Goal: Transaction & Acquisition: Book appointment/travel/reservation

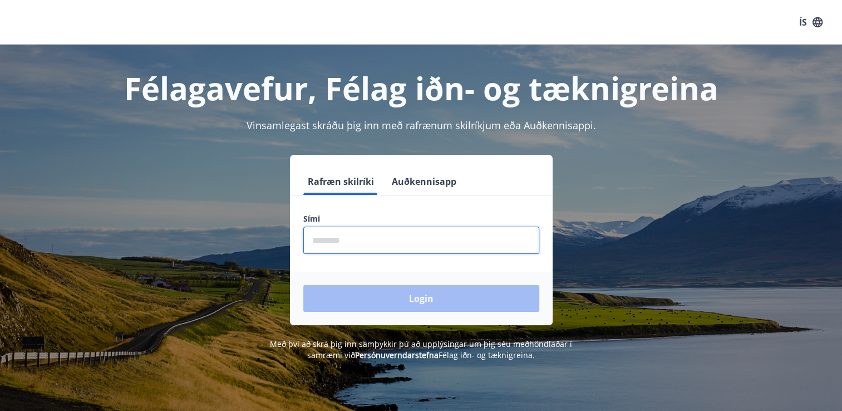
click at [362, 240] on input "phone" at bounding box center [421, 240] width 236 height 27
type input "********"
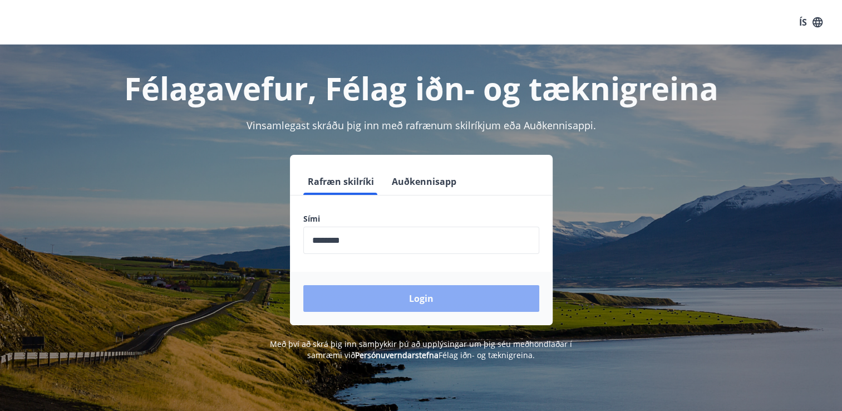
click at [380, 296] on button "Login" at bounding box center [421, 298] width 236 height 27
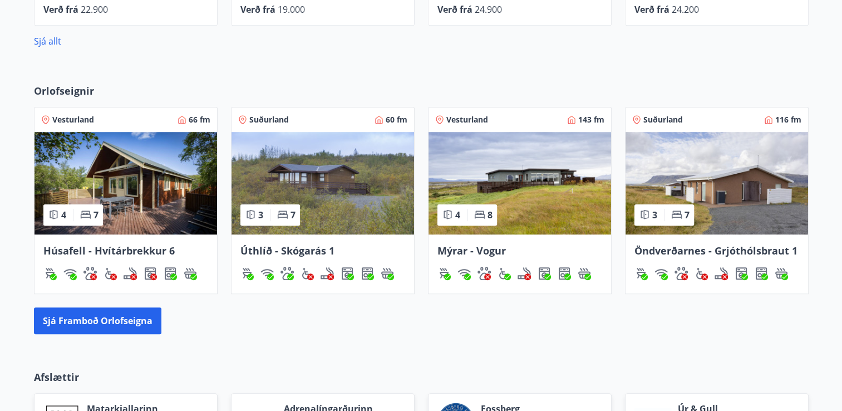
scroll to position [668, 0]
click at [86, 319] on button "Sjá framboð orlofseigna" at bounding box center [97, 320] width 127 height 27
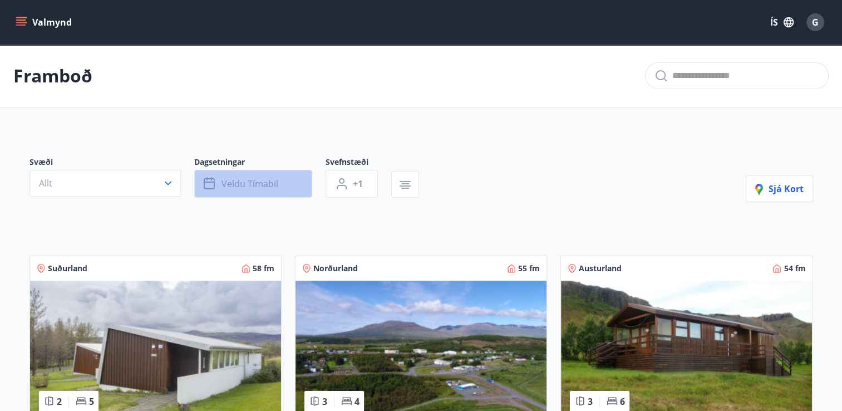
click at [240, 178] on span "Veldu tímabil" at bounding box center [250, 184] width 57 height 12
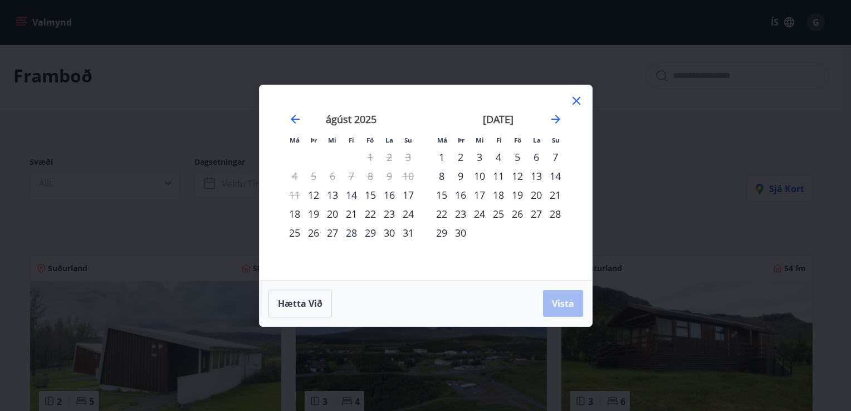
click at [295, 211] on div "18" at bounding box center [294, 213] width 19 height 19
click at [338, 209] on div "20" at bounding box center [332, 213] width 19 height 19
click at [554, 302] on span "Vista" at bounding box center [563, 303] width 22 height 12
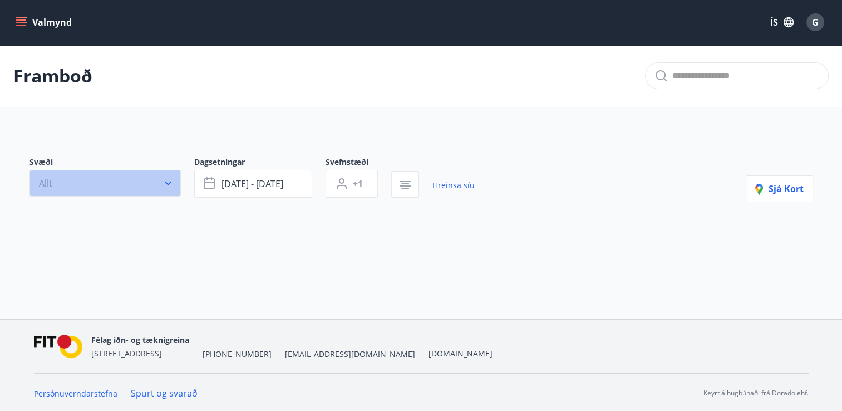
click at [138, 188] on button "Allt" at bounding box center [105, 183] width 151 height 27
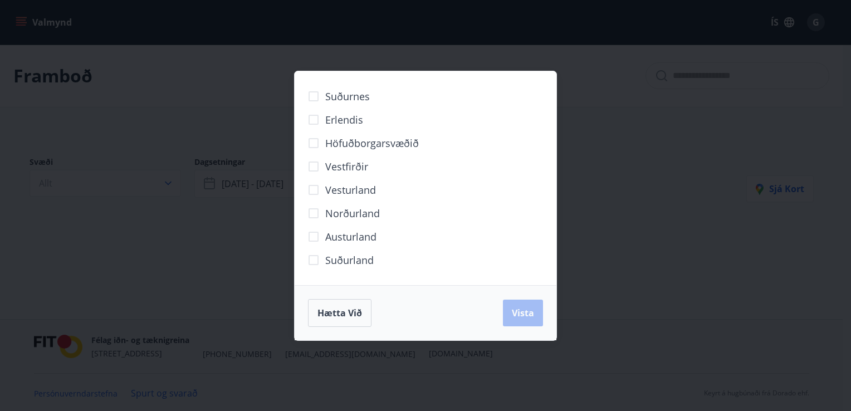
click at [352, 188] on span "Vesturland" at bounding box center [350, 190] width 51 height 14
click at [523, 311] on span "Vista" at bounding box center [523, 313] width 22 height 12
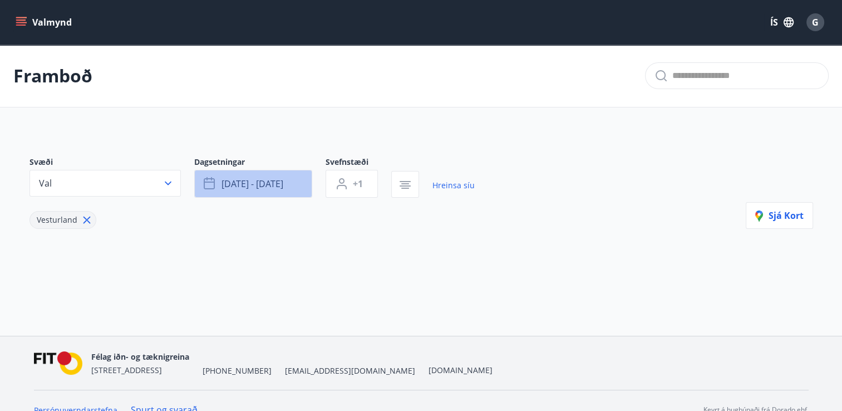
click at [263, 183] on span "ágú 18 - ágú 20" at bounding box center [253, 184] width 62 height 12
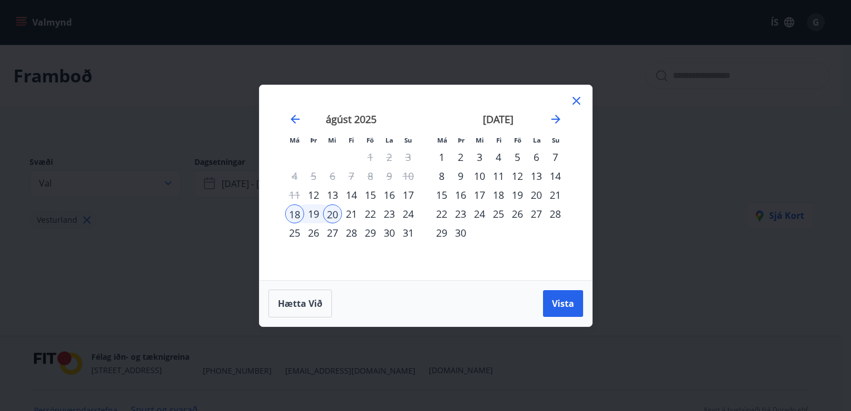
click at [323, 288] on div "Hætta við Vista" at bounding box center [425, 303] width 332 height 46
click at [316, 306] on span "Hætta við" at bounding box center [300, 303] width 45 height 12
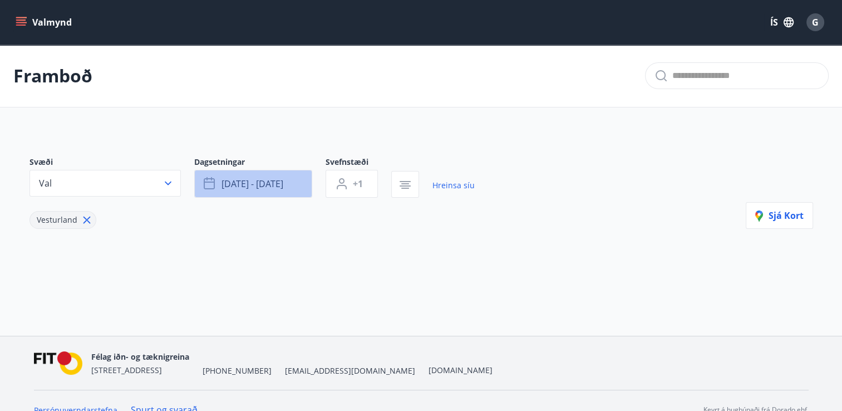
click at [261, 190] on button "ágú 18 - ágú 20" at bounding box center [253, 184] width 118 height 28
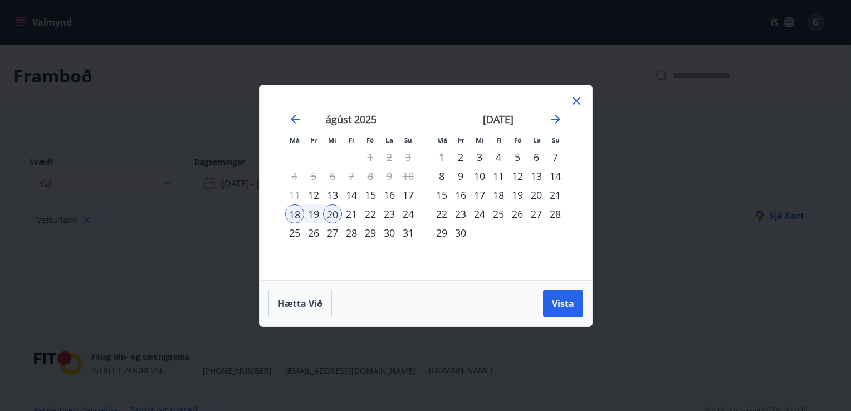
click at [332, 210] on div "20" at bounding box center [332, 213] width 19 height 19
click at [574, 99] on icon at bounding box center [576, 101] width 8 height 8
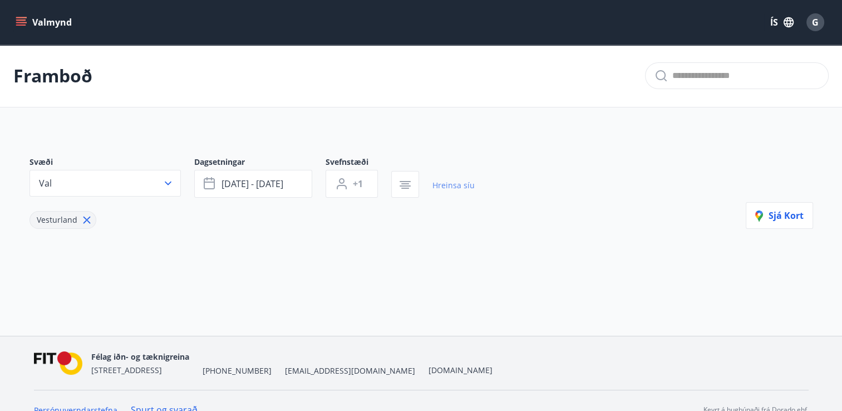
click at [451, 184] on link "Hreinsa síu" at bounding box center [454, 185] width 42 height 24
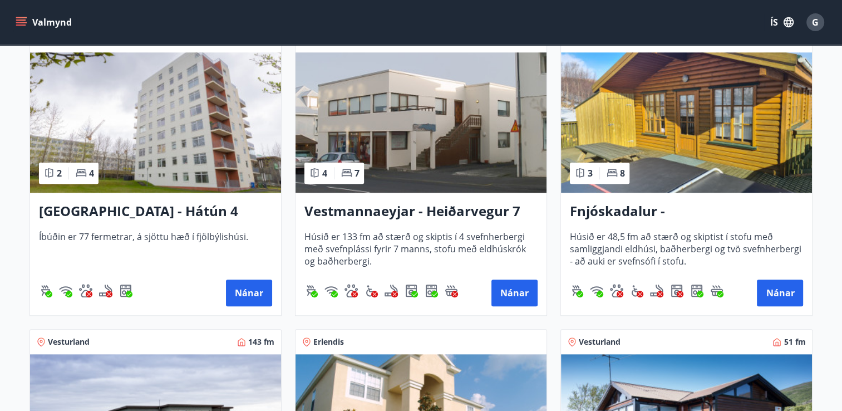
scroll to position [1134, 0]
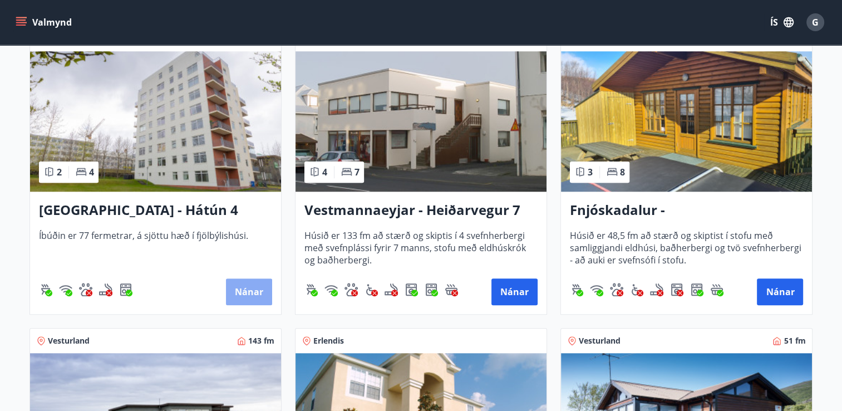
click at [241, 297] on button "Nánar" at bounding box center [249, 291] width 46 height 27
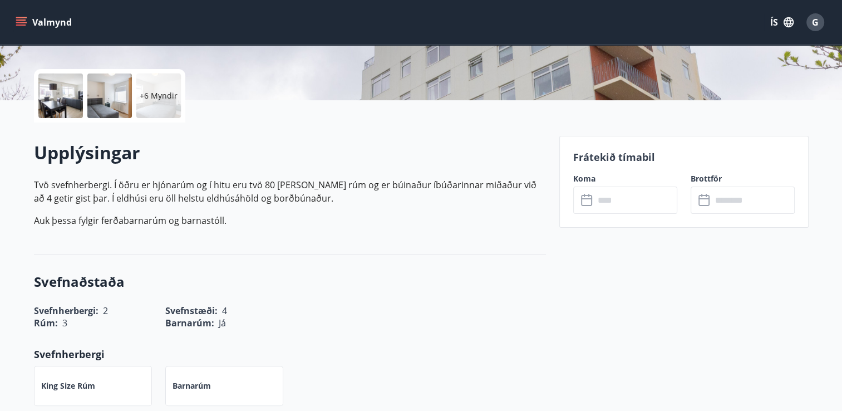
scroll to position [235, 0]
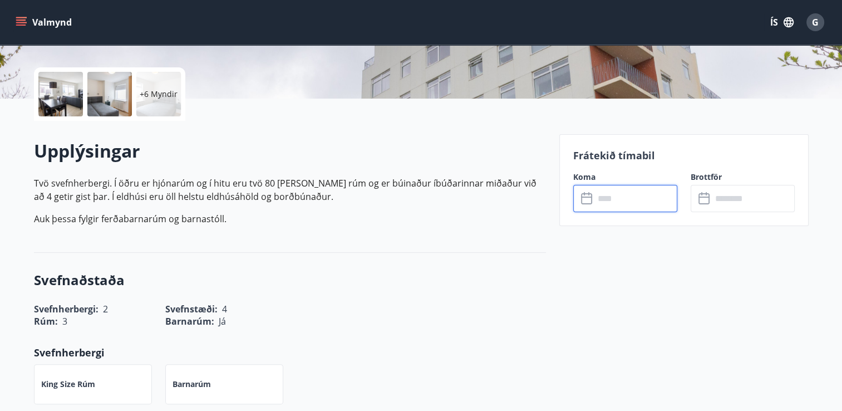
click at [625, 197] on input "text" at bounding box center [635, 198] width 83 height 27
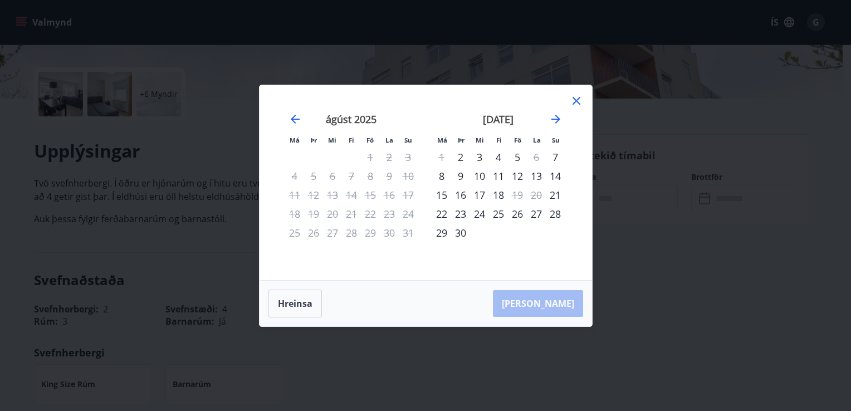
click at [573, 101] on icon at bounding box center [575, 100] width 13 height 13
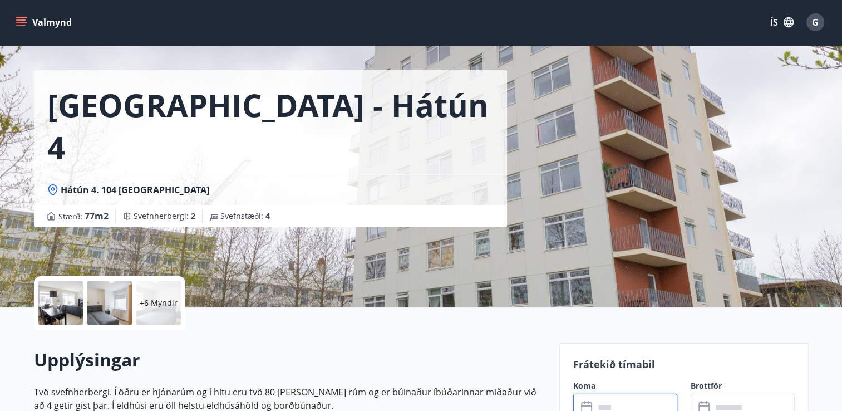
scroll to position [0, 0]
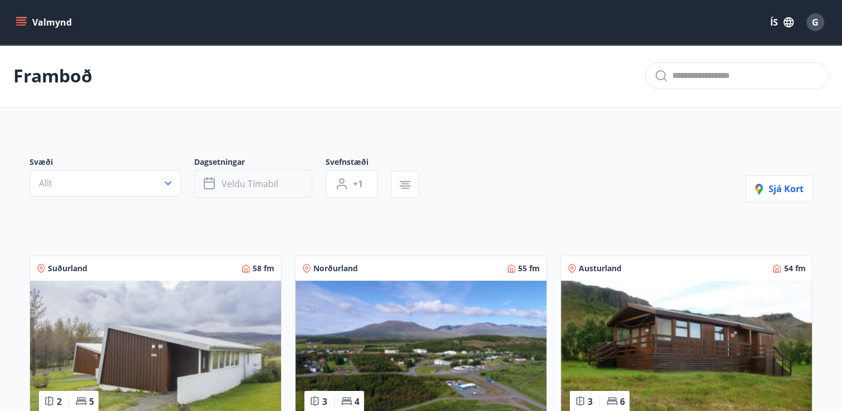
click at [266, 191] on button "Veldu tímabil" at bounding box center [253, 184] width 118 height 28
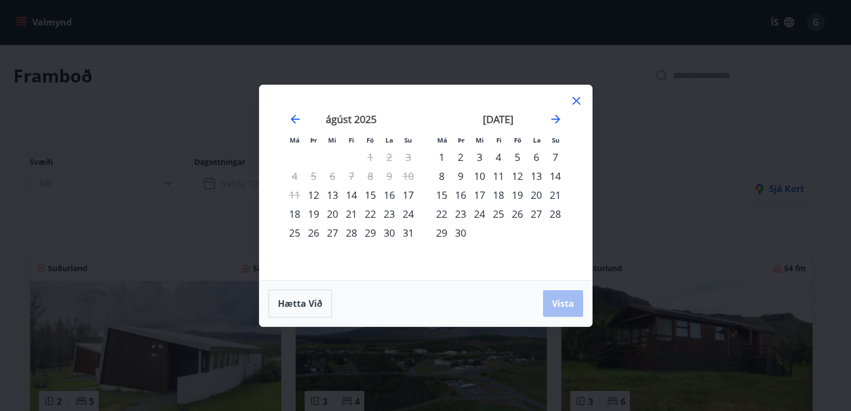
click at [573, 104] on icon at bounding box center [576, 101] width 8 height 8
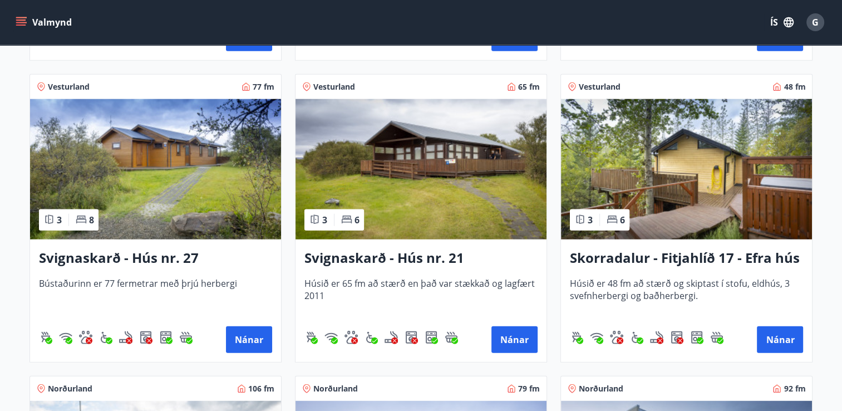
scroll to position [2893, 0]
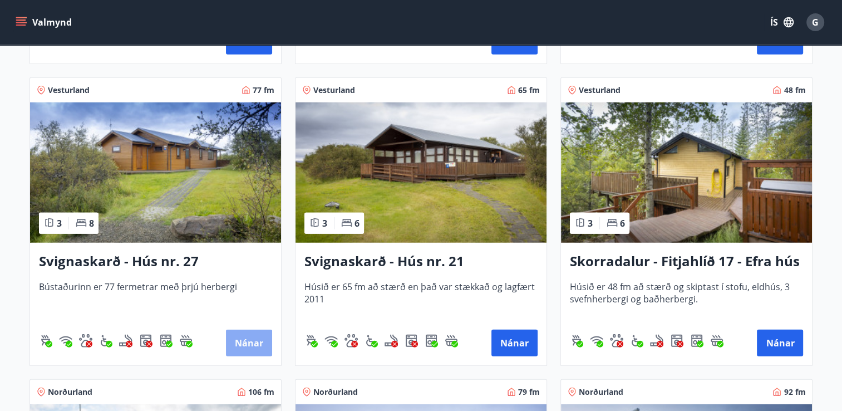
click at [240, 342] on button "Nánar" at bounding box center [249, 343] width 46 height 27
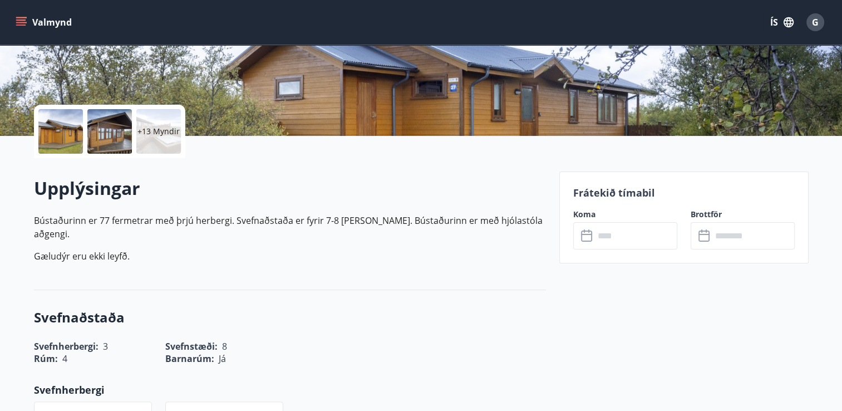
scroll to position [200, 0]
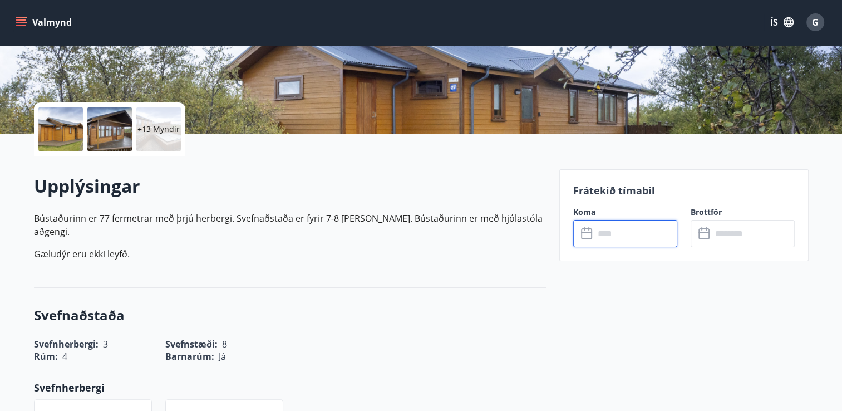
click at [631, 232] on input "text" at bounding box center [635, 233] width 83 height 27
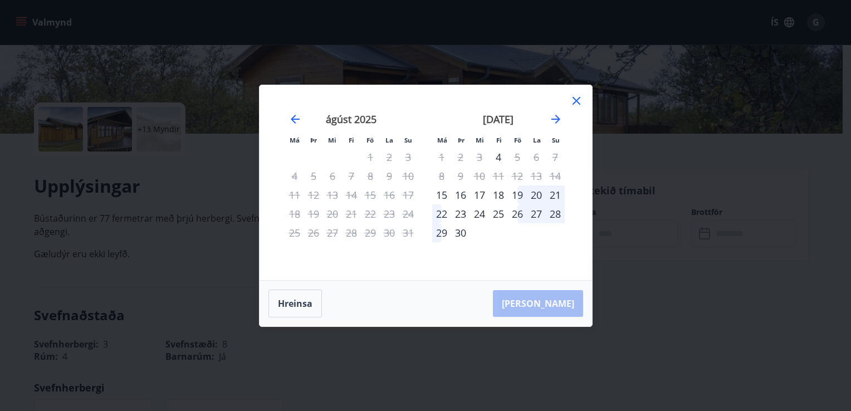
click at [519, 337] on div "Má Þr Mi Fi Fö La Su Má Þr Mi Fi Fö La Su júlí 2025 1 2 3 4 5 6 7 8 9 10 11 12 …" at bounding box center [425, 205] width 851 height 411
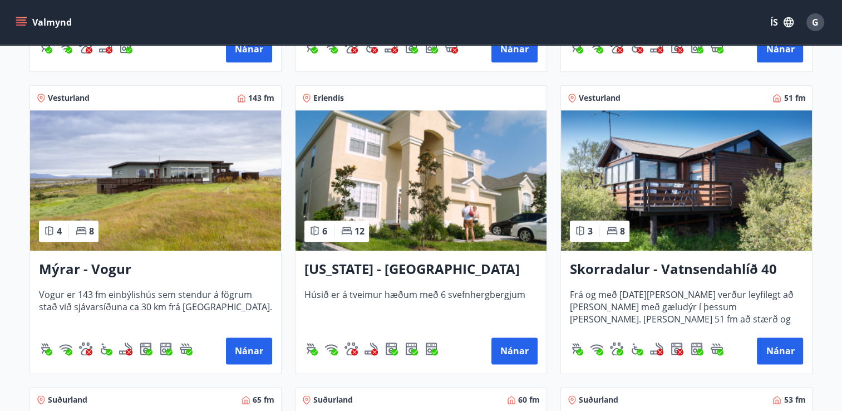
scroll to position [1376, 0]
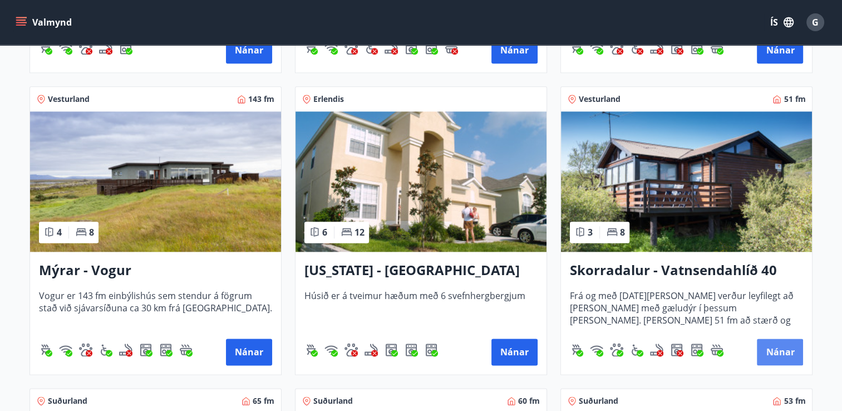
click at [779, 348] on button "Nánar" at bounding box center [780, 351] width 46 height 27
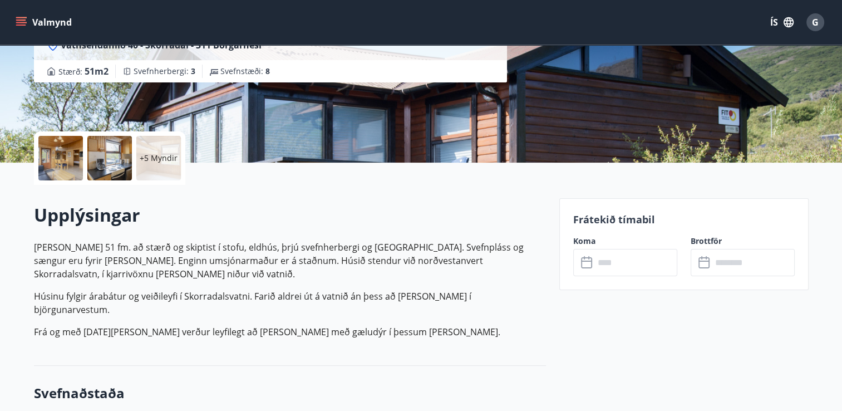
scroll to position [176, 0]
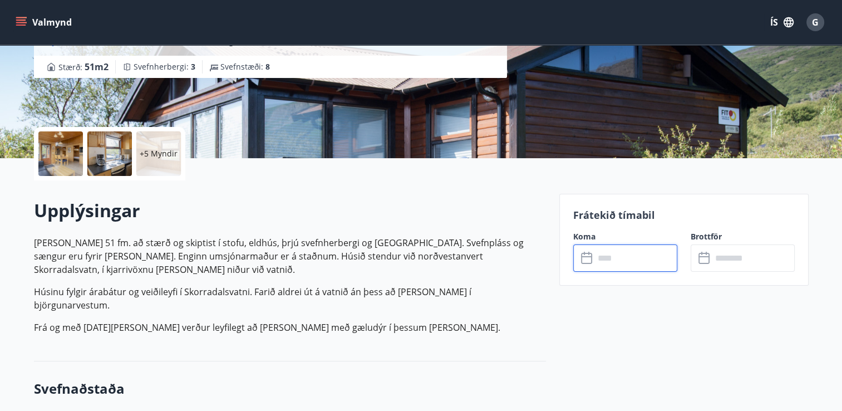
click at [594, 259] on input "text" at bounding box center [635, 257] width 83 height 27
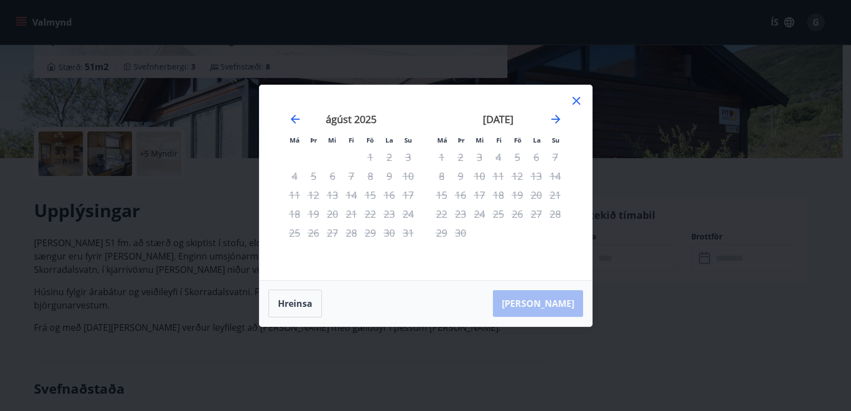
click at [579, 99] on icon at bounding box center [575, 100] width 13 height 13
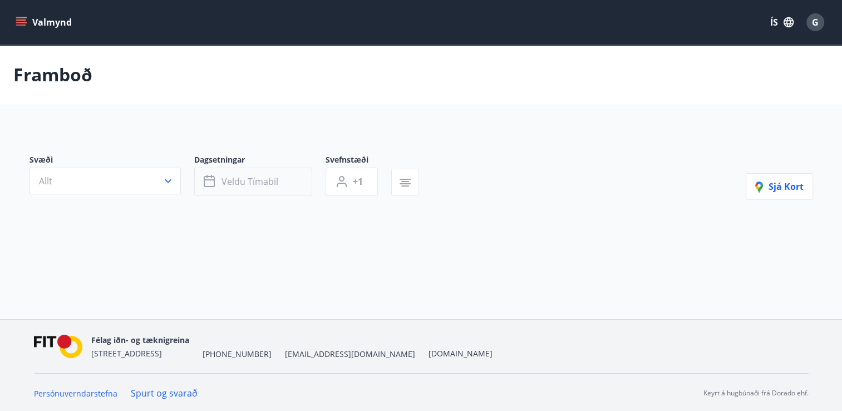
click at [222, 181] on span "Veldu tímabil" at bounding box center [250, 181] width 57 height 12
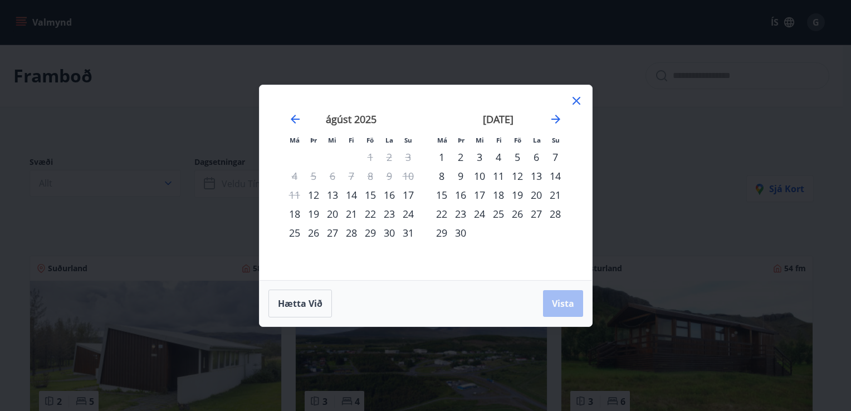
click at [295, 217] on div "18" at bounding box center [294, 213] width 19 height 19
click at [335, 214] on div "20" at bounding box center [332, 213] width 19 height 19
click at [568, 308] on span "Vista" at bounding box center [563, 303] width 22 height 12
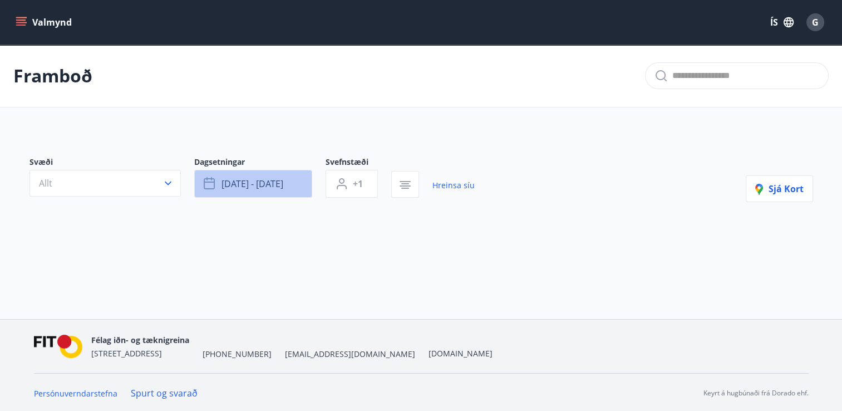
click at [261, 184] on span "ágú 18 - ágú 20" at bounding box center [253, 184] width 62 height 12
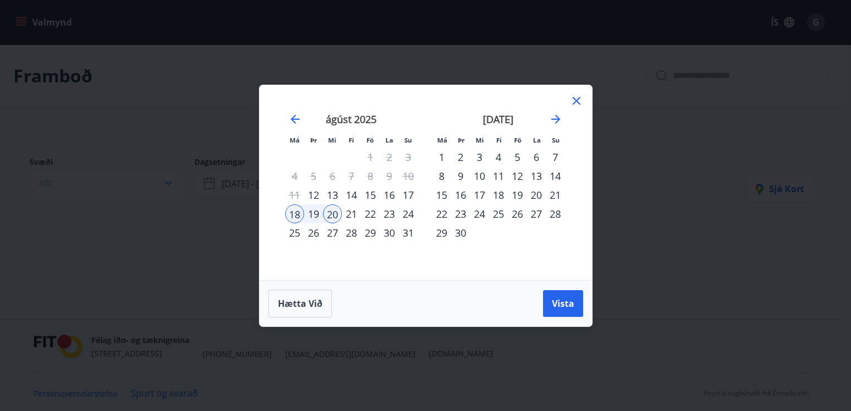
click at [292, 212] on div "18" at bounding box center [294, 213] width 19 height 19
click at [403, 218] on div "24" at bounding box center [408, 213] width 19 height 19
click at [561, 297] on span "Vista" at bounding box center [563, 303] width 22 height 12
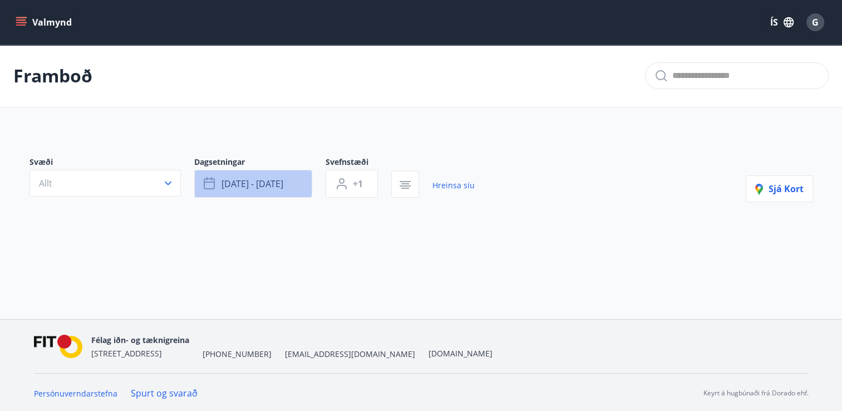
click at [244, 185] on span "ágú 18 - ágú 24" at bounding box center [253, 184] width 62 height 12
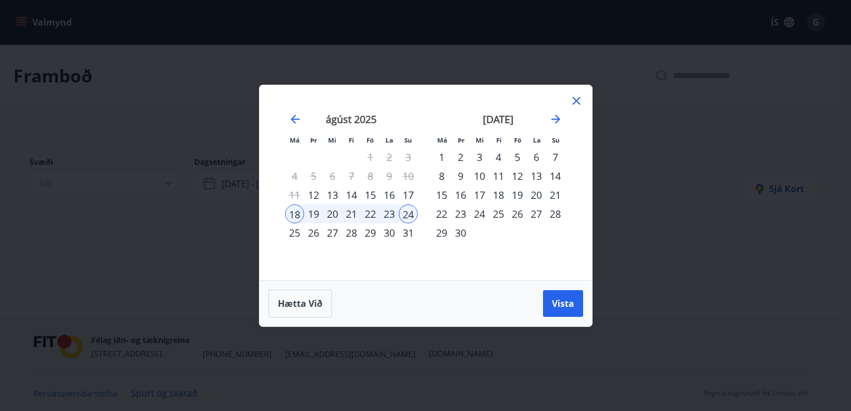
click at [441, 158] on div "1" at bounding box center [441, 157] width 19 height 19
click at [481, 159] on div "3" at bounding box center [479, 157] width 19 height 19
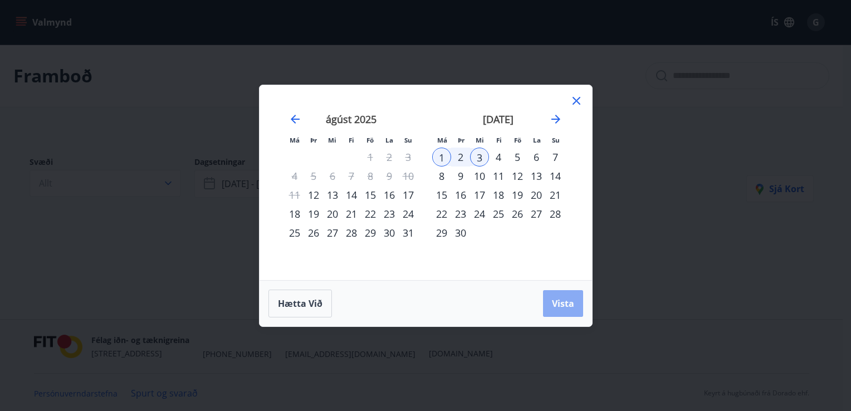
click at [554, 307] on span "Vista" at bounding box center [563, 303] width 22 height 12
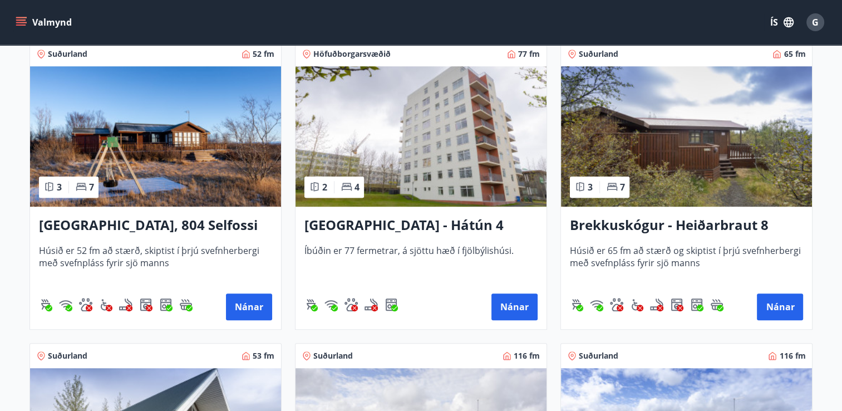
scroll to position [818, 0]
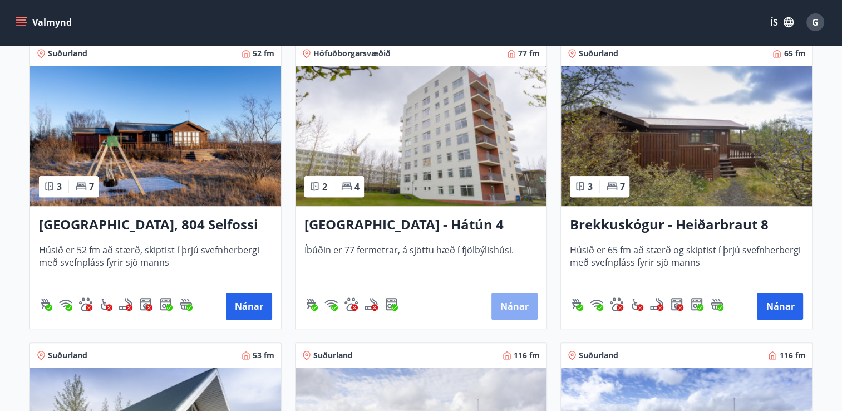
click at [519, 301] on button "Nánar" at bounding box center [515, 306] width 46 height 27
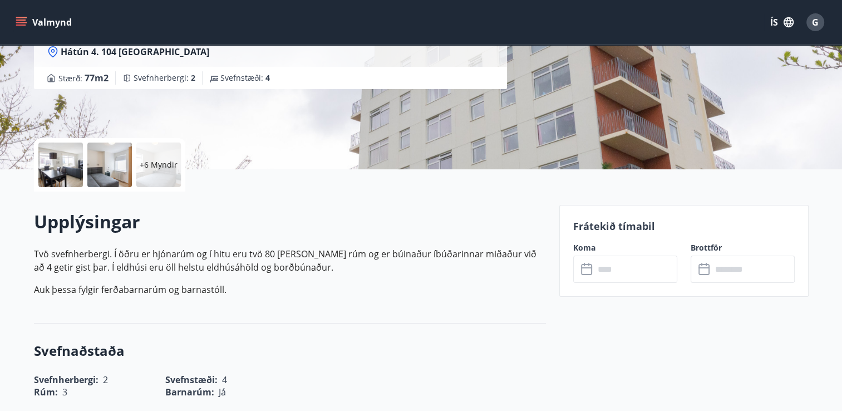
scroll to position [170, 0]
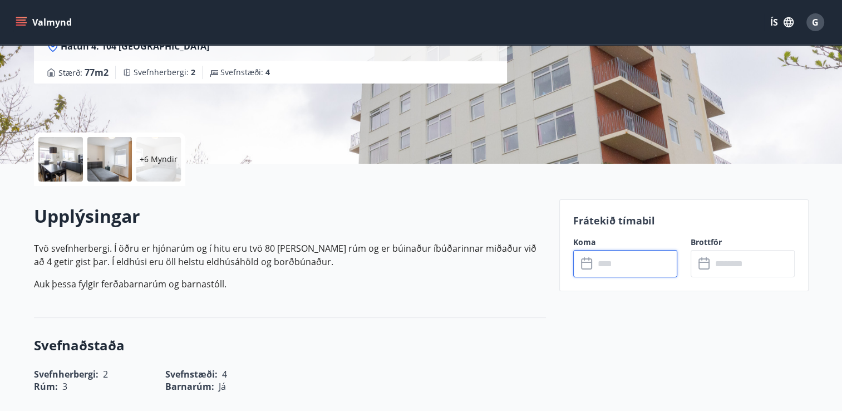
click at [606, 257] on input "text" at bounding box center [635, 263] width 83 height 27
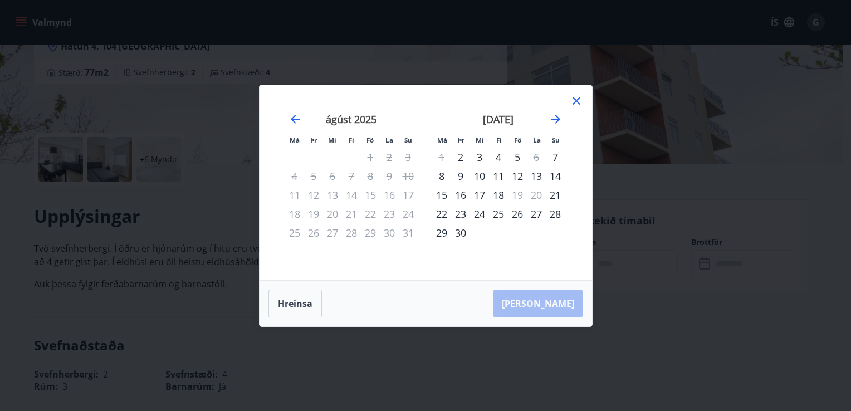
click at [439, 155] on div "1" at bounding box center [441, 157] width 19 height 19
click at [579, 101] on icon at bounding box center [575, 100] width 13 height 13
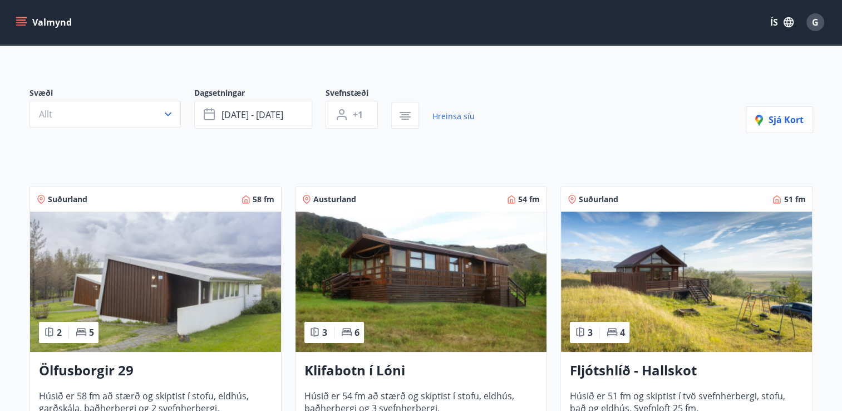
scroll to position [50, 0]
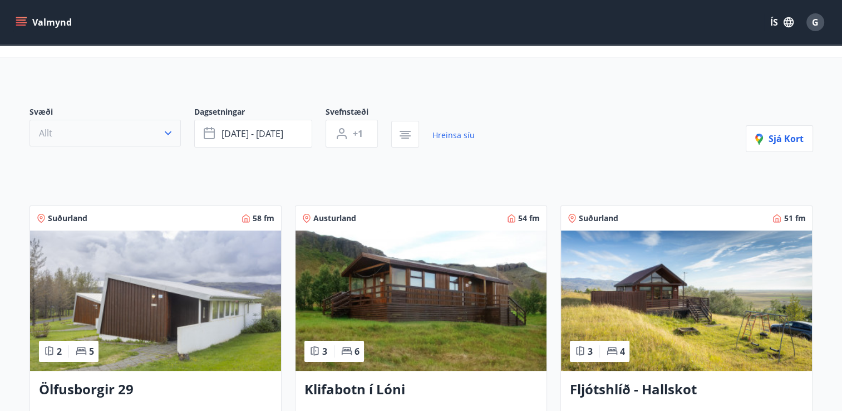
click at [147, 129] on button "Allt" at bounding box center [105, 133] width 151 height 27
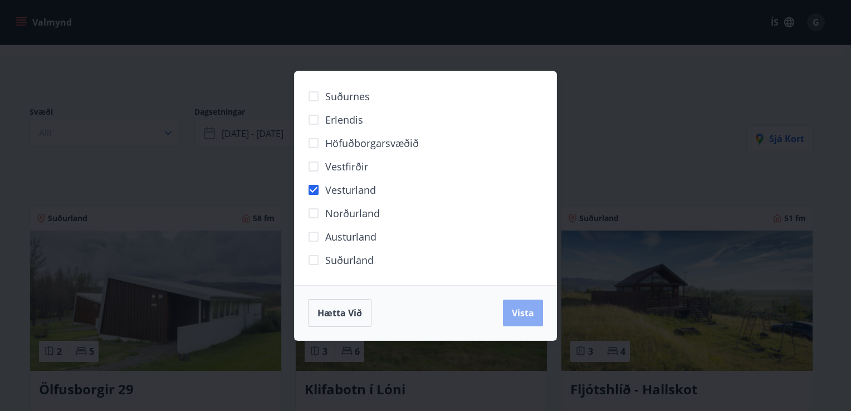
click at [518, 310] on span "Vista" at bounding box center [523, 313] width 22 height 12
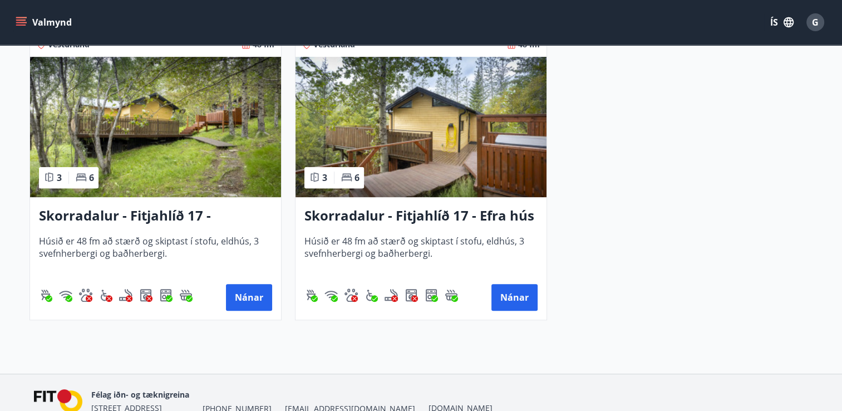
scroll to position [553, 0]
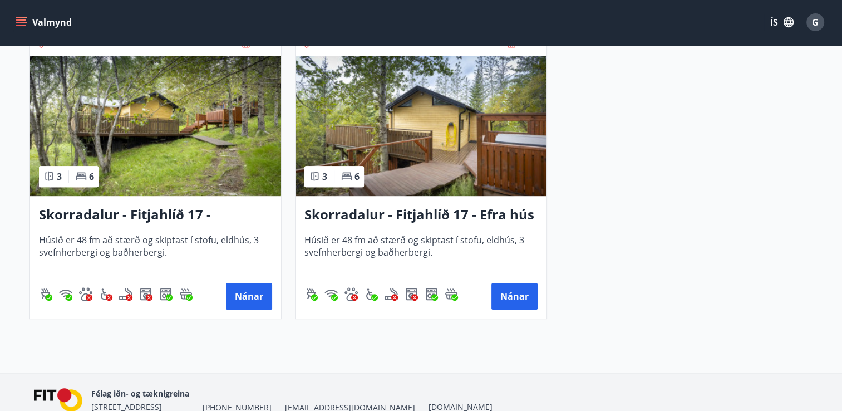
click at [381, 217] on h3 "Skorradalur - Fitjahlíð 17 - Efra hús" at bounding box center [420, 215] width 233 height 20
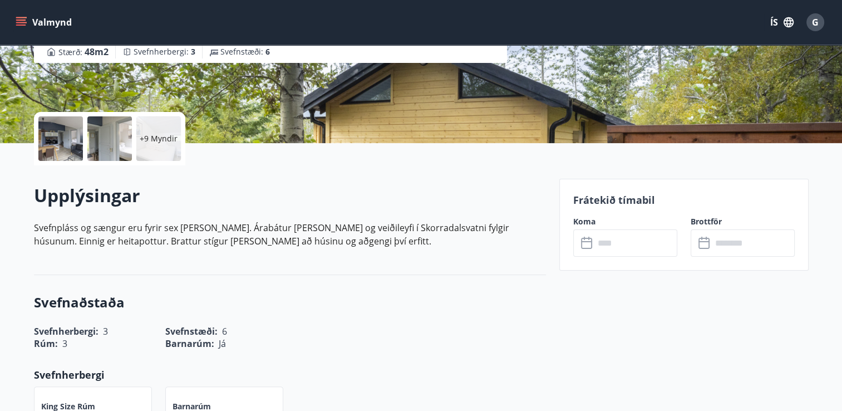
scroll to position [196, 0]
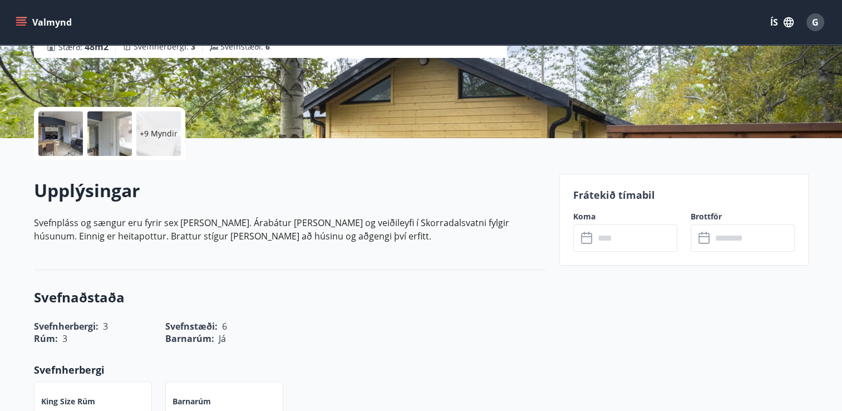
click at [590, 235] on icon at bounding box center [587, 238] width 13 height 13
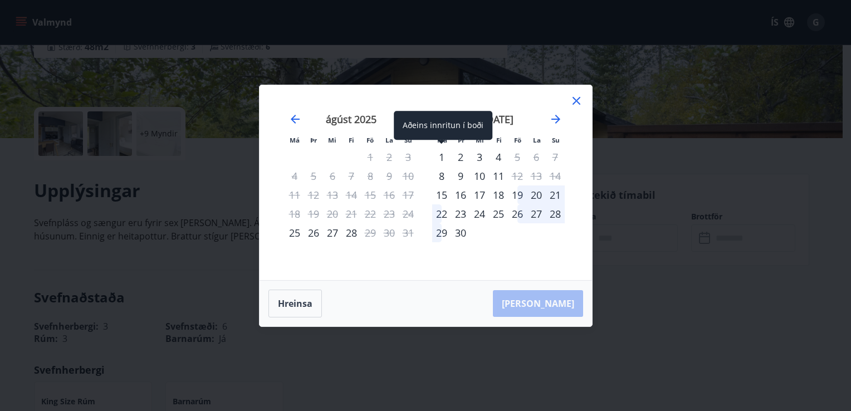
click at [441, 156] on div "1" at bounding box center [441, 157] width 19 height 19
click at [442, 157] on div "1" at bounding box center [441, 157] width 19 height 19
click at [479, 158] on div "3" at bounding box center [479, 157] width 19 height 19
click at [443, 158] on div "1" at bounding box center [441, 157] width 19 height 19
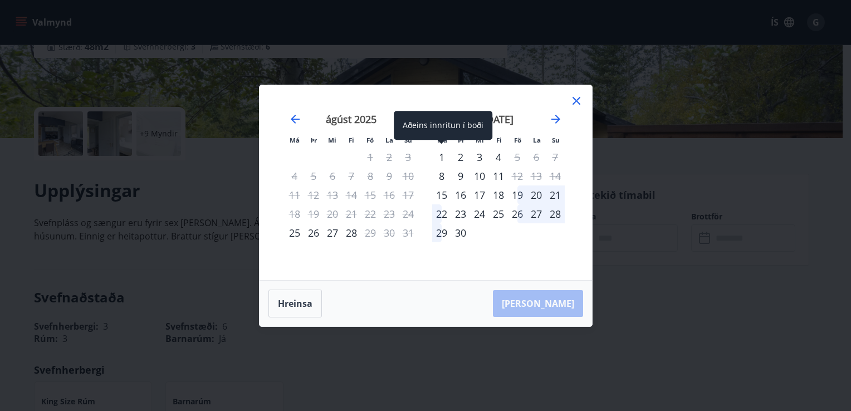
click at [443, 158] on div "1" at bounding box center [441, 157] width 19 height 19
click at [581, 96] on icon at bounding box center [575, 100] width 13 height 13
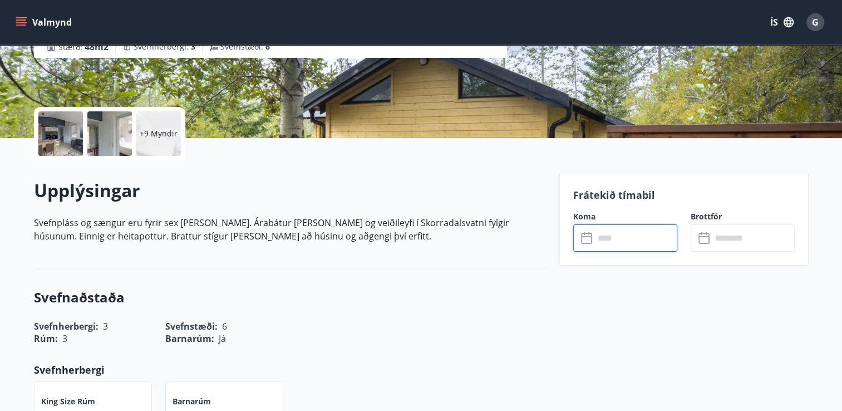
click at [601, 235] on input "text" at bounding box center [635, 237] width 83 height 27
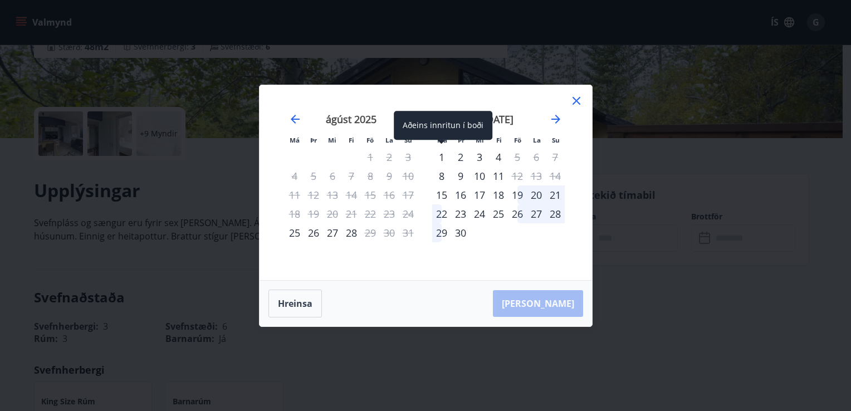
click at [439, 157] on div "1" at bounding box center [441, 157] width 19 height 19
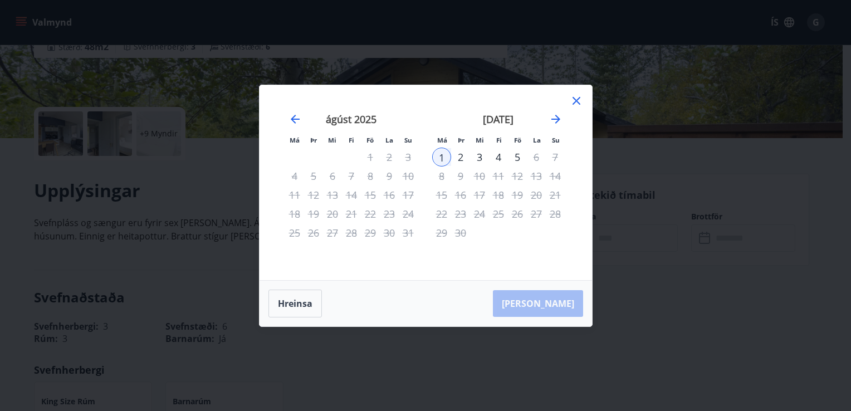
click at [476, 161] on div "3" at bounding box center [479, 157] width 19 height 19
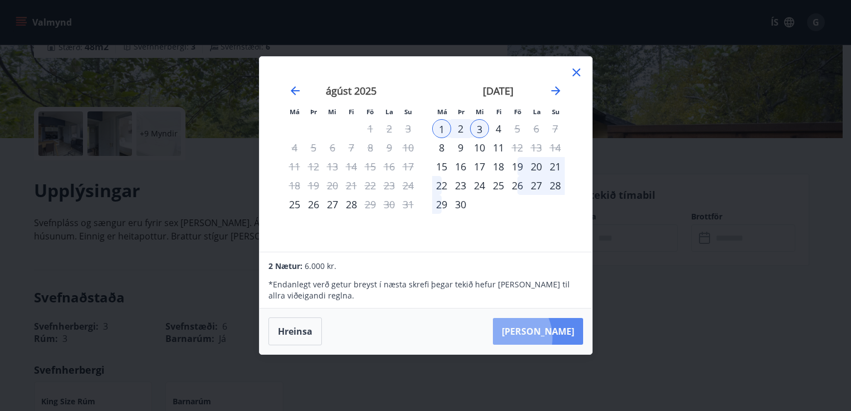
click at [538, 337] on button "Taka Frá" at bounding box center [538, 331] width 90 height 27
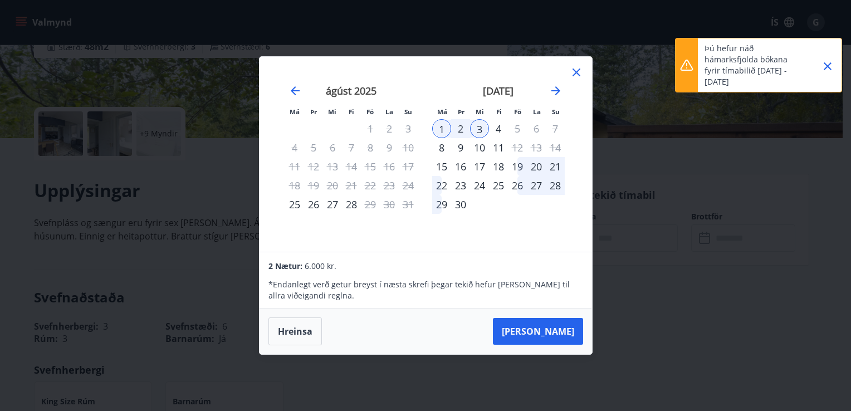
click at [824, 66] on icon "Close" at bounding box center [826, 66] width 13 height 13
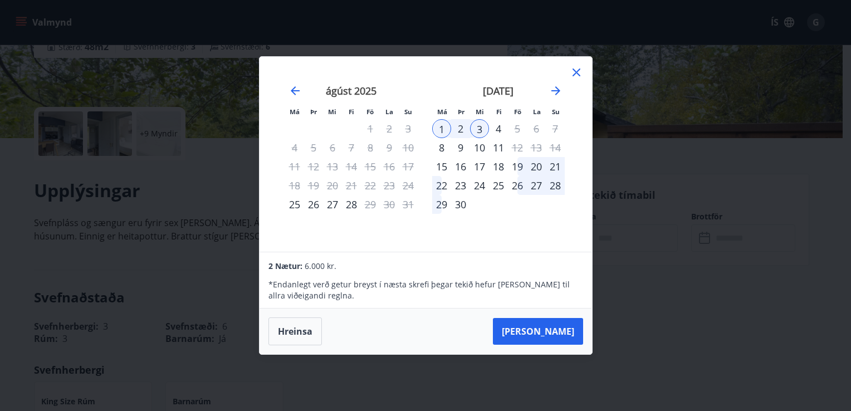
click at [440, 186] on div "22" at bounding box center [441, 185] width 19 height 19
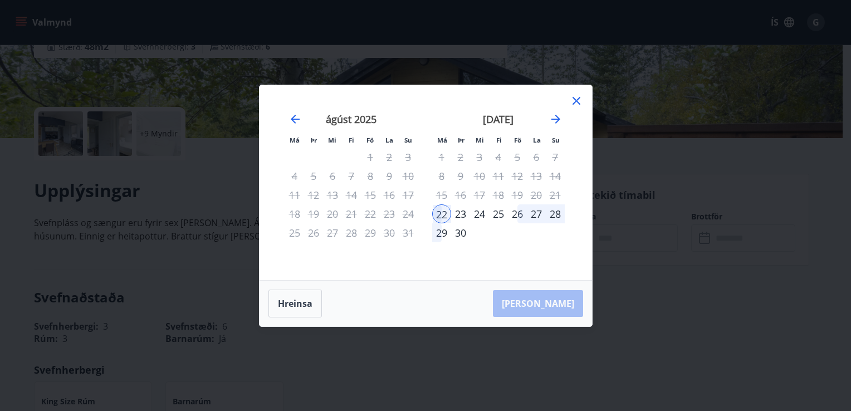
click at [440, 186] on div "15" at bounding box center [441, 194] width 19 height 19
click at [482, 213] on div "24" at bounding box center [479, 213] width 19 height 19
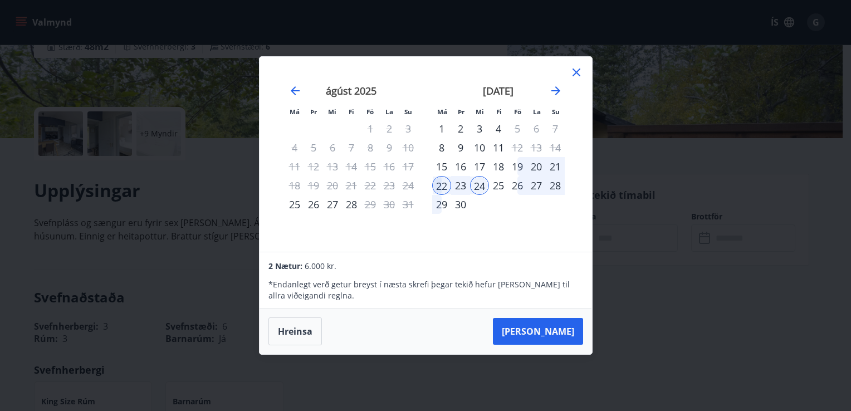
click at [579, 70] on icon at bounding box center [575, 72] width 13 height 13
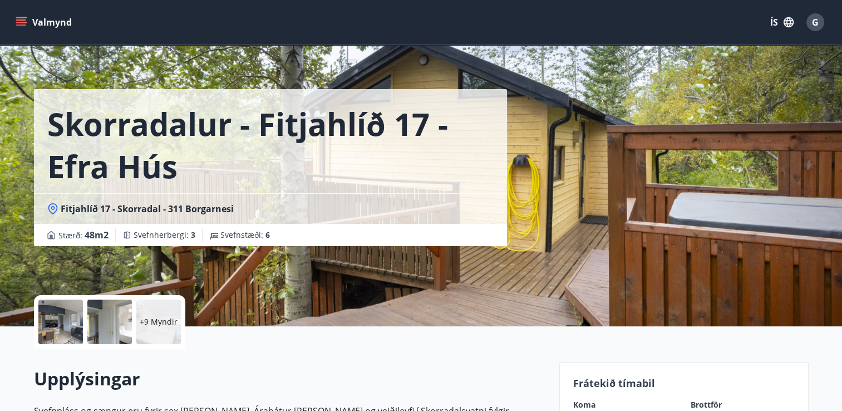
scroll to position [19, 0]
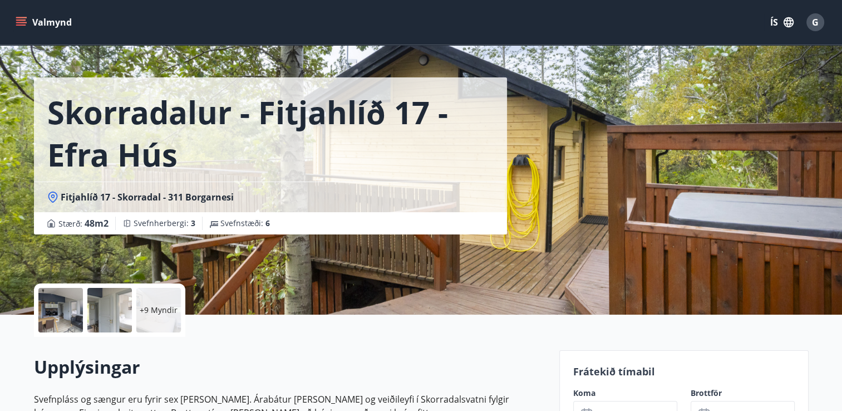
click at [51, 196] on icon at bounding box center [53, 196] width 4 height 4
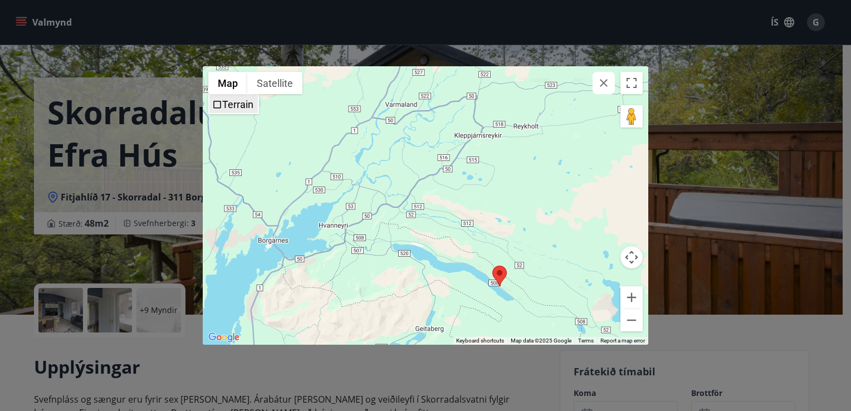
click at [225, 104] on label "Terrain" at bounding box center [237, 105] width 31 height 12
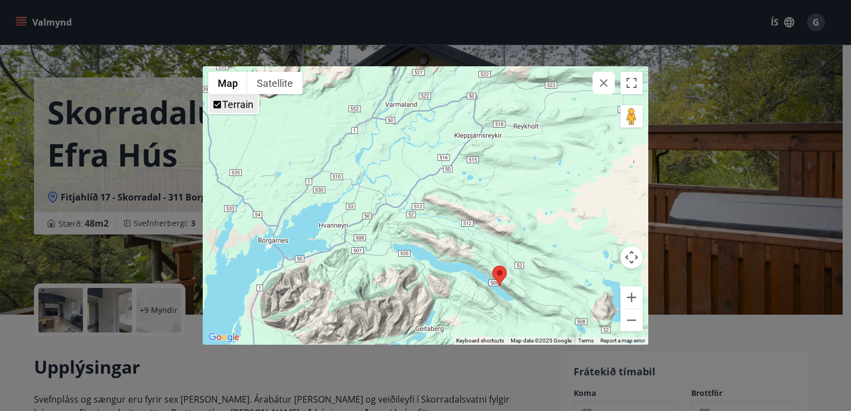
click at [225, 104] on label "Terrain" at bounding box center [237, 105] width 31 height 12
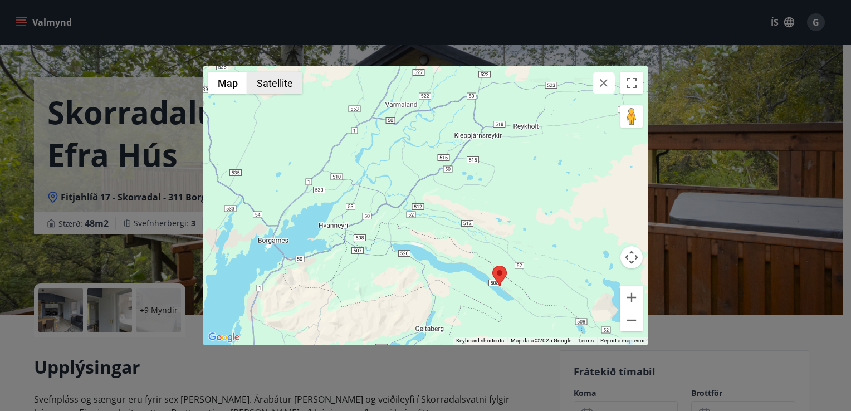
click at [274, 83] on button "Satellite" at bounding box center [274, 83] width 55 height 22
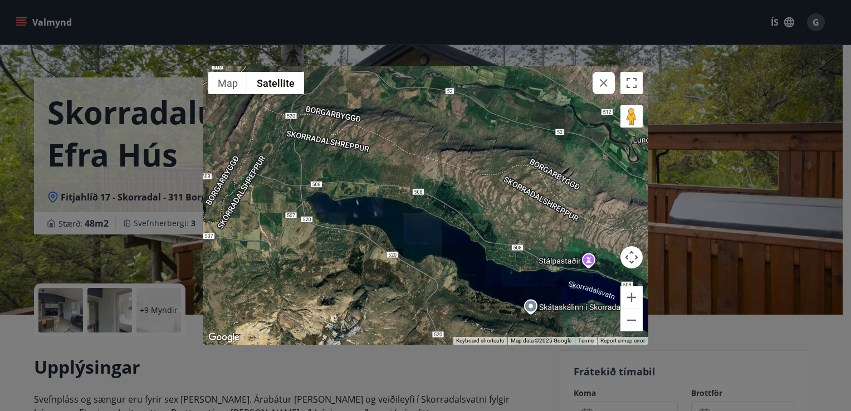
drag, startPoint x: 517, startPoint y: 289, endPoint x: 399, endPoint y: 239, distance: 128.5
click at [399, 239] on div at bounding box center [425, 205] width 445 height 278
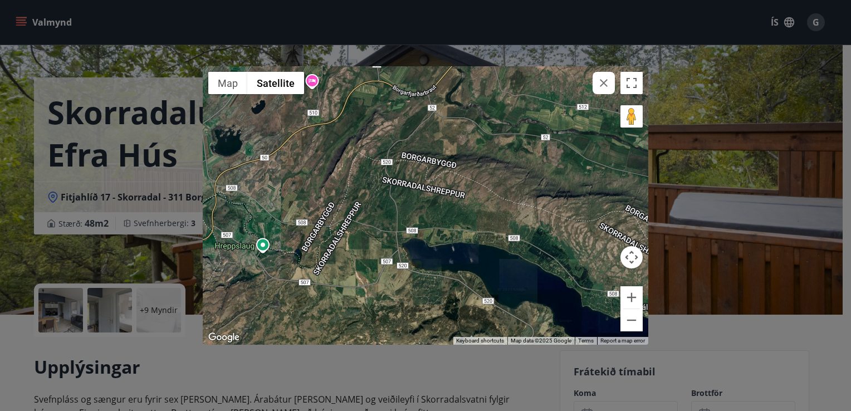
drag, startPoint x: 399, startPoint y: 239, endPoint x: 495, endPoint y: 286, distance: 107.3
click at [495, 286] on div at bounding box center [425, 205] width 445 height 278
click at [606, 83] on icon "button" at bounding box center [603, 82] width 13 height 13
